Goal: Check status: Check status

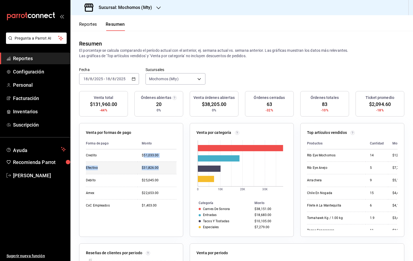
drag, startPoint x: 144, startPoint y: 159, endPoint x: 160, endPoint y: 162, distance: 16.6
click at [160, 162] on tbody "Credito $51,033.00 Efectivo $31,826.00 Debito $25,045.00 Amex $22,653.00 CxC Em…" at bounding box center [131, 180] width 90 height 62
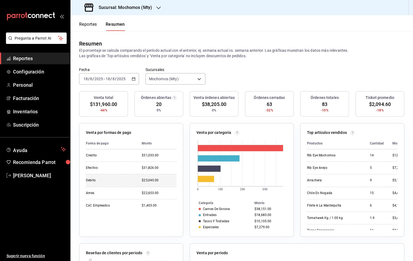
drag, startPoint x: 160, startPoint y: 162, endPoint x: 160, endPoint y: 179, distance: 17.1
click at [160, 179] on div "$25,045.00" at bounding box center [159, 180] width 35 height 5
click at [43, 61] on span "Reportes" at bounding box center [39, 58] width 53 height 7
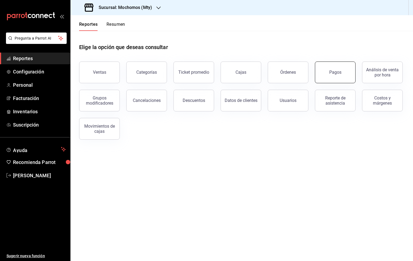
click at [324, 77] on button "Pagos" at bounding box center [335, 73] width 41 height 22
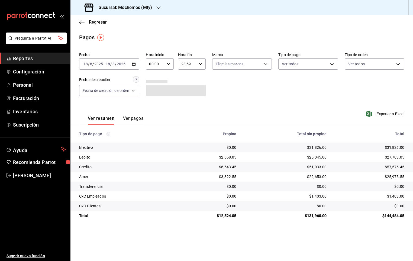
click at [171, 64] on div "00:00 Hora inicio" at bounding box center [160, 63] width 28 height 11
click at [156, 101] on span "05" at bounding box center [153, 102] width 5 height 4
type input "05:00"
click at [89, 22] on div at bounding box center [206, 130] width 413 height 261
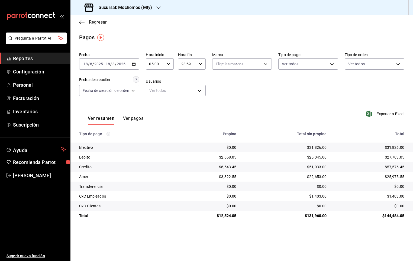
click at [80, 21] on icon "button" at bounding box center [81, 22] width 5 height 5
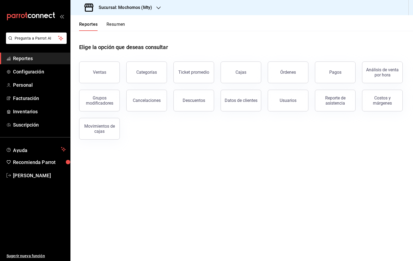
click at [119, 27] on button "Resumen" at bounding box center [115, 26] width 19 height 9
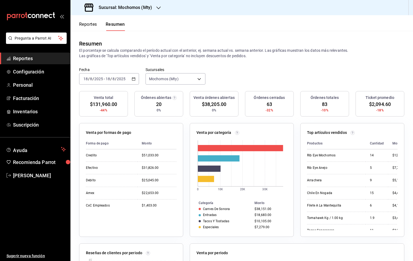
click at [87, 30] on button "Reportes" at bounding box center [88, 26] width 18 height 9
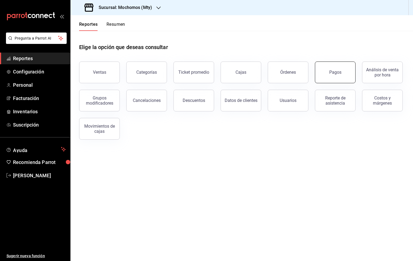
click at [324, 65] on button "Pagos" at bounding box center [335, 73] width 41 height 22
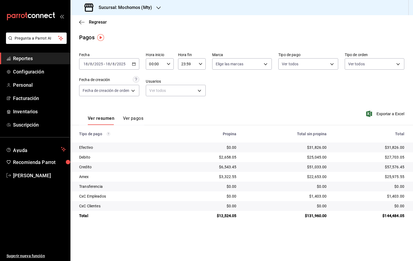
click at [93, 18] on div "Regresar" at bounding box center [241, 22] width 342 height 14
click at [84, 21] on icon "button" at bounding box center [81, 22] width 5 height 5
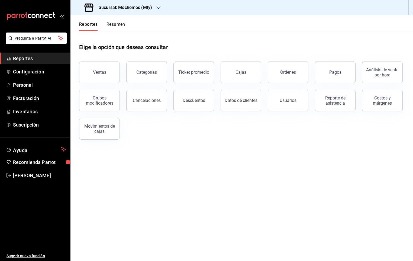
click at [115, 20] on div "Reportes Resumen" at bounding box center [97, 23] width 55 height 16
click at [115, 25] on button "Resumen" at bounding box center [115, 26] width 19 height 9
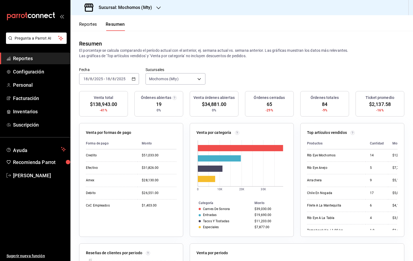
click at [158, 105] on span "19" at bounding box center [158, 104] width 5 height 7
